Goal: Navigation & Orientation: Find specific page/section

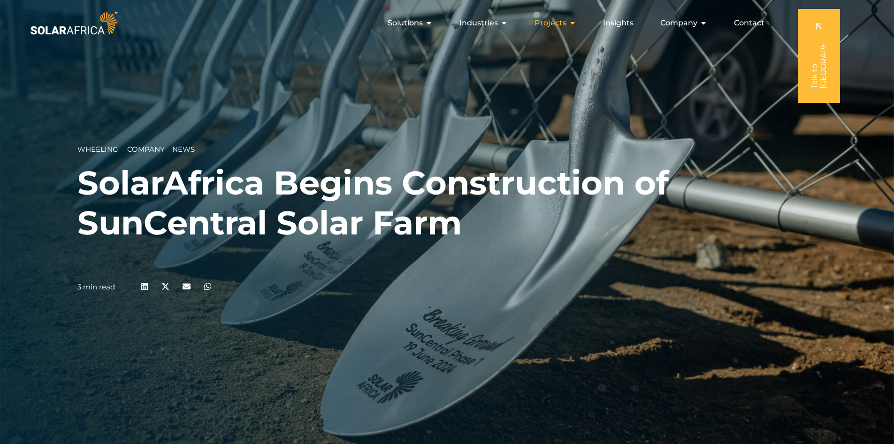
click at [560, 23] on span "Projects" at bounding box center [551, 22] width 32 height 11
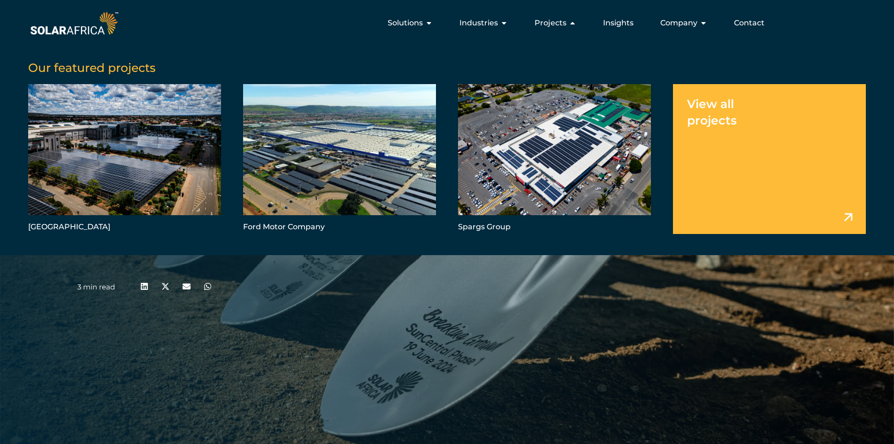
click at [800, 176] on link "Menu" at bounding box center [769, 158] width 193 height 149
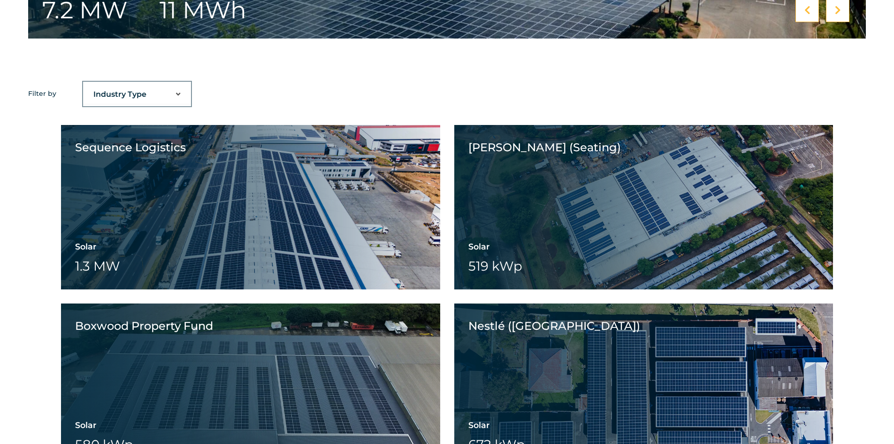
scroll to position [697, 0]
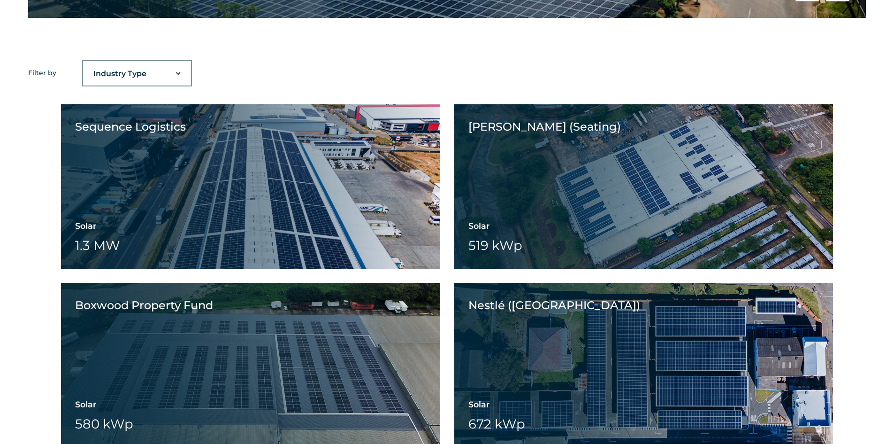
click at [181, 79] on select "Industry Type Agriculture Automotive Corporate Parks FMCG Food Processing Hospi…" at bounding box center [137, 73] width 108 height 19
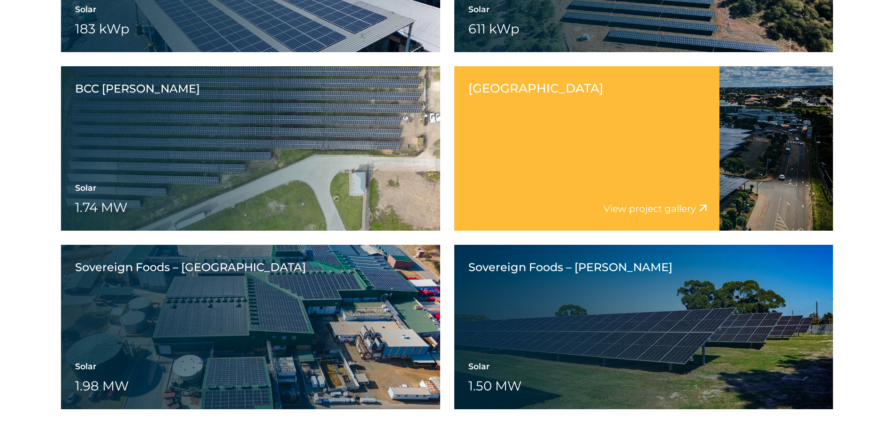
scroll to position [2012, 0]
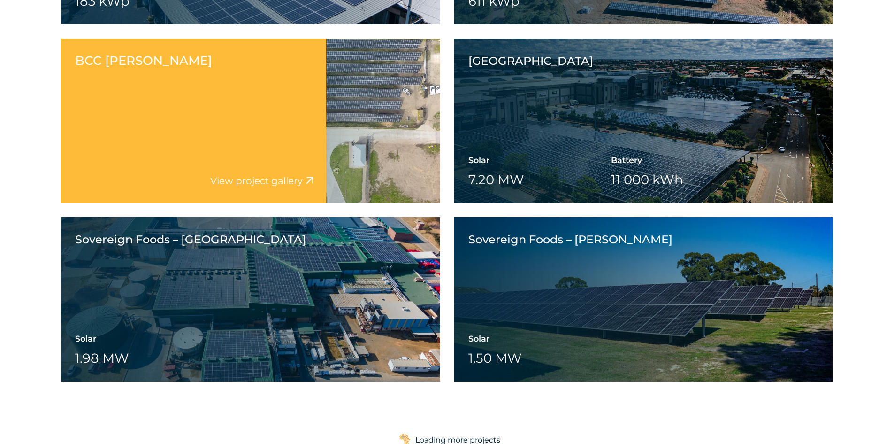
click at [368, 131] on div "BCC George Solar 1.74 MW Battery Wheeling" at bounding box center [250, 120] width 379 height 164
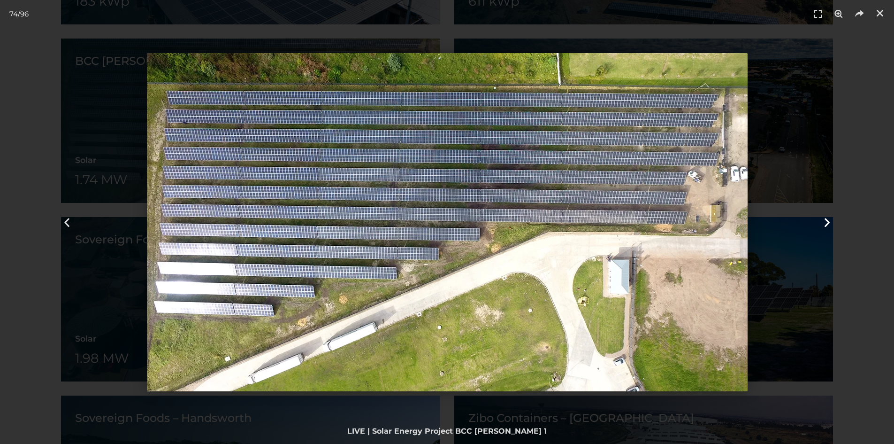
click at [822, 222] on icon "Next slide" at bounding box center [828, 222] width 12 height 12
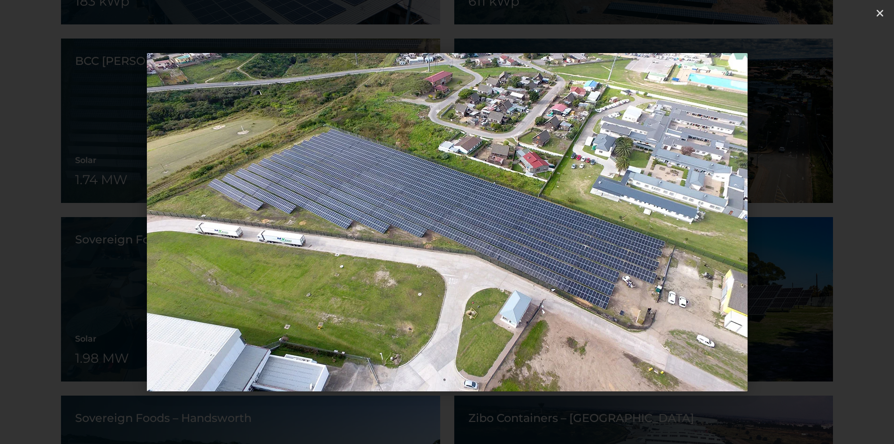
click at [822, 222] on icon "Next slide" at bounding box center [828, 222] width 12 height 12
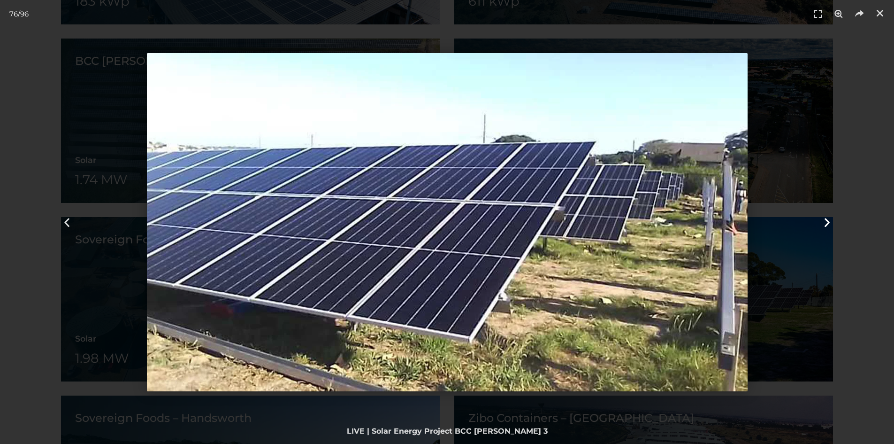
click at [822, 222] on icon "Next slide" at bounding box center [828, 222] width 12 height 12
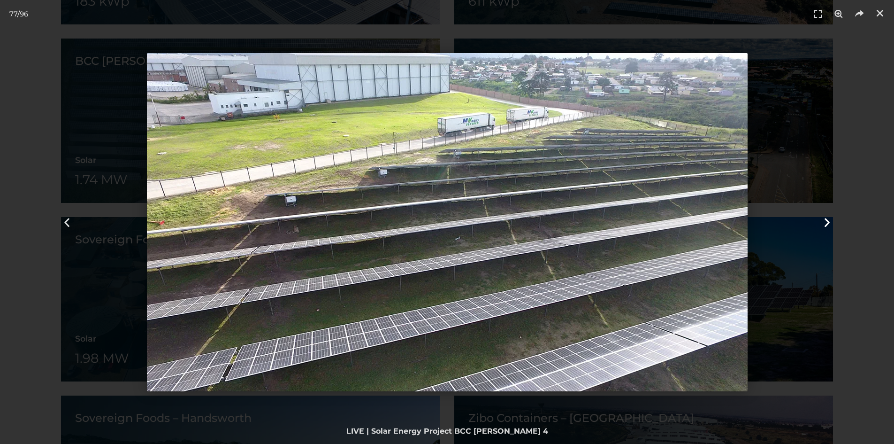
click at [821, 225] on div "Next" at bounding box center [827, 222] width 134 height 444
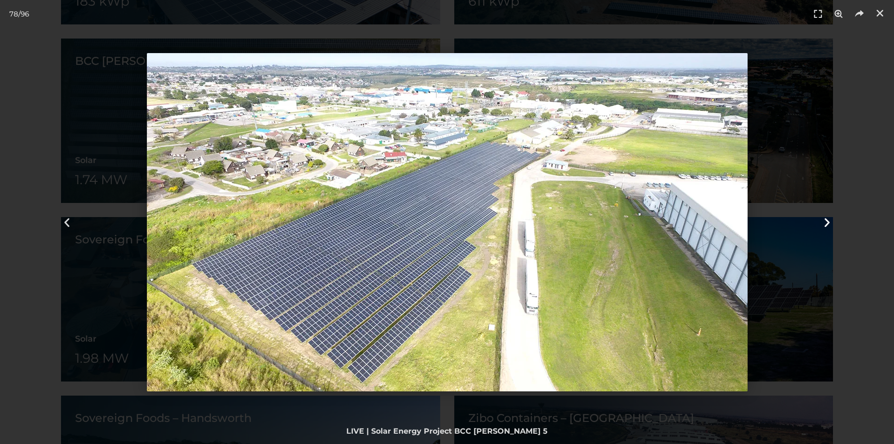
click at [822, 223] on icon "Next slide" at bounding box center [828, 222] width 12 height 12
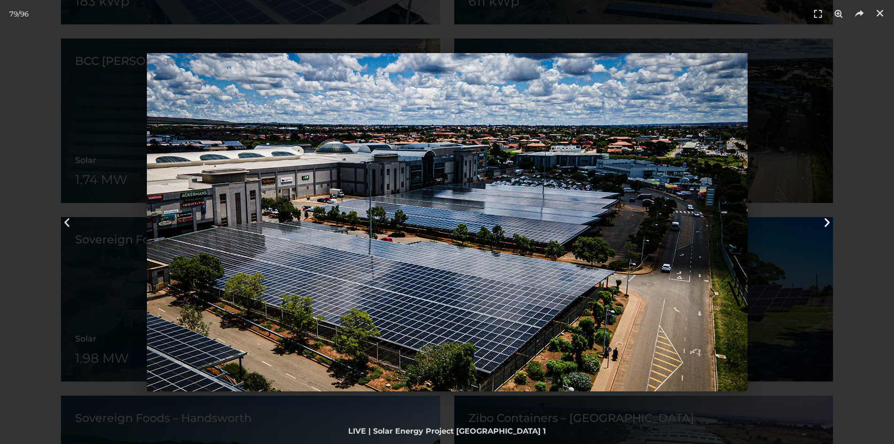
click at [824, 211] on div "Next" at bounding box center [827, 222] width 134 height 444
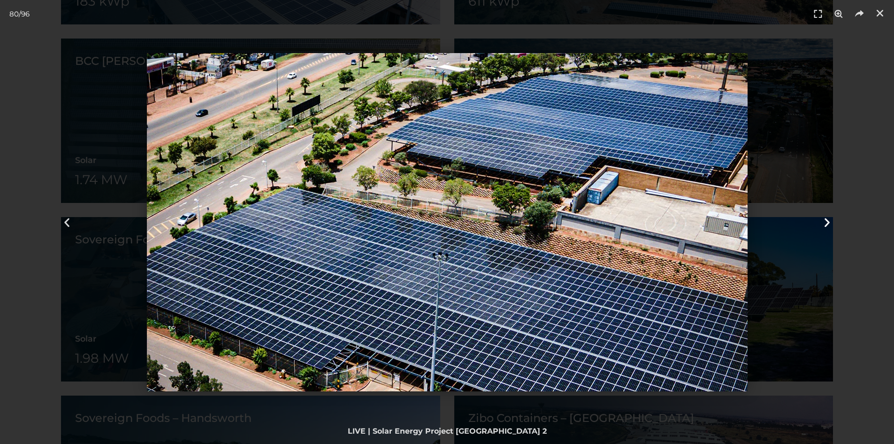
click at [824, 211] on div "Next" at bounding box center [827, 222] width 134 height 444
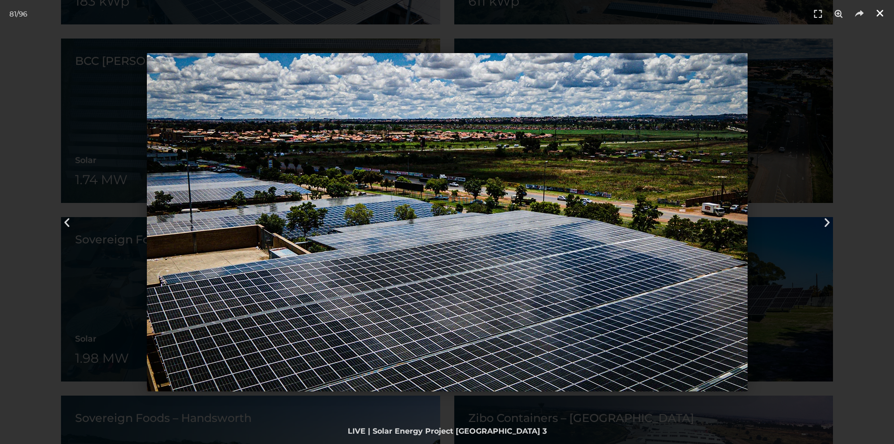
click at [883, 15] on icon "Close (Esc)" at bounding box center [880, 12] width 9 height 9
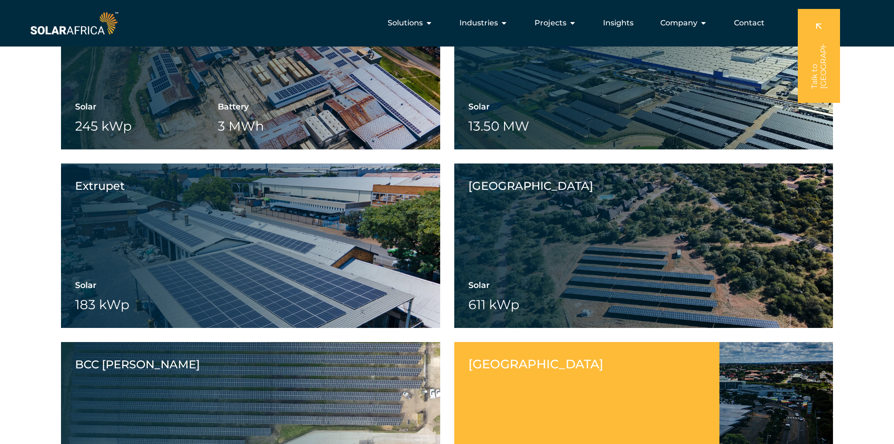
scroll to position [1589, 0]
